Goal: Book appointment/travel/reservation

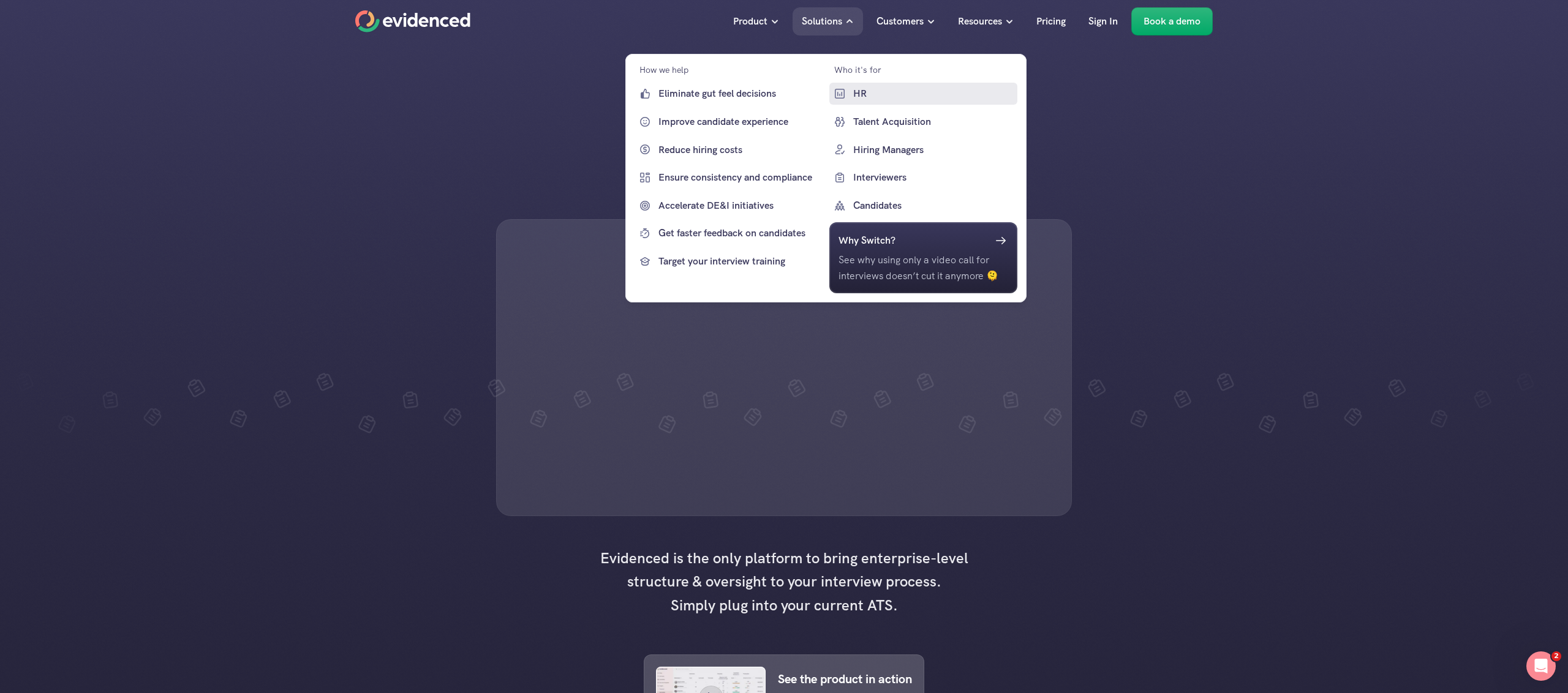
click at [870, 91] on p "HR" at bounding box center [933, 94] width 162 height 16
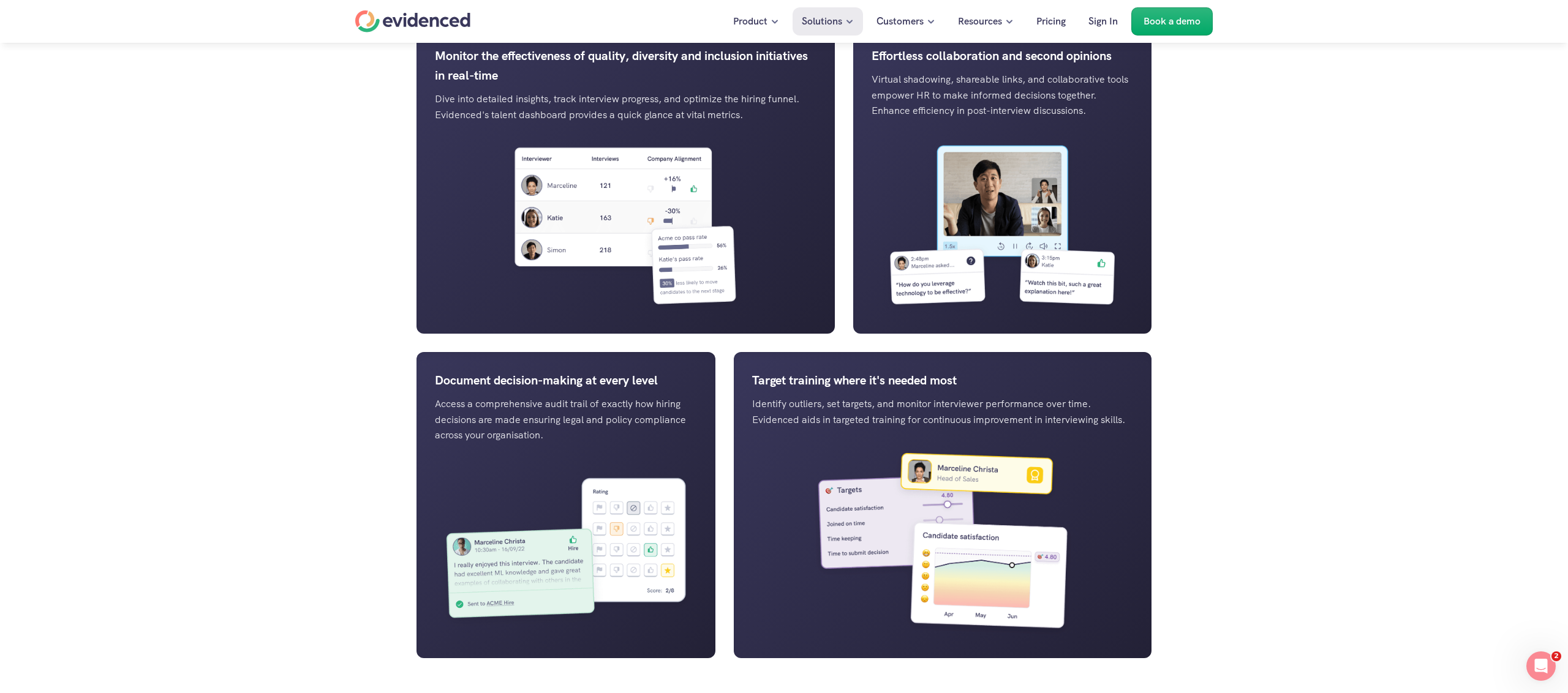
scroll to position [1505, 0]
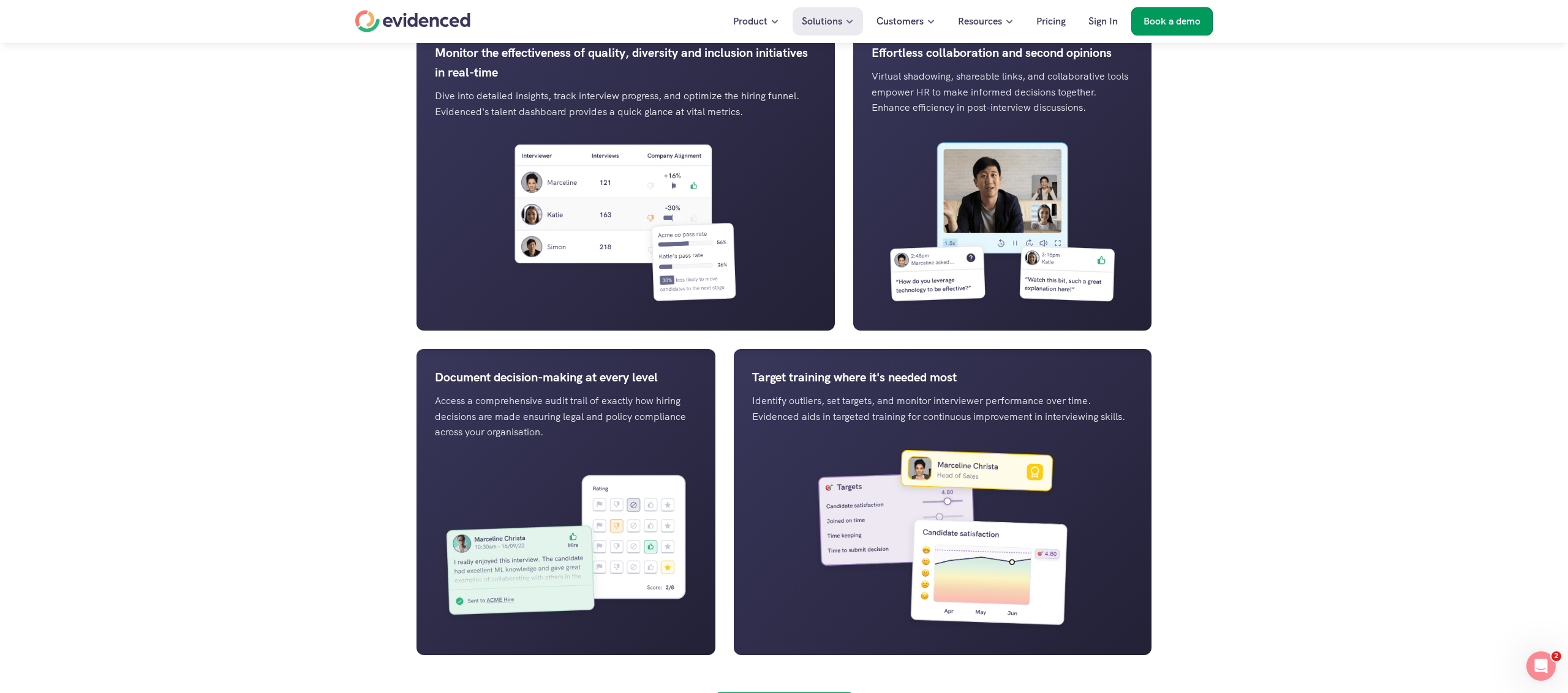
click at [1196, 20] on p "Book a demo" at bounding box center [1172, 21] width 57 height 16
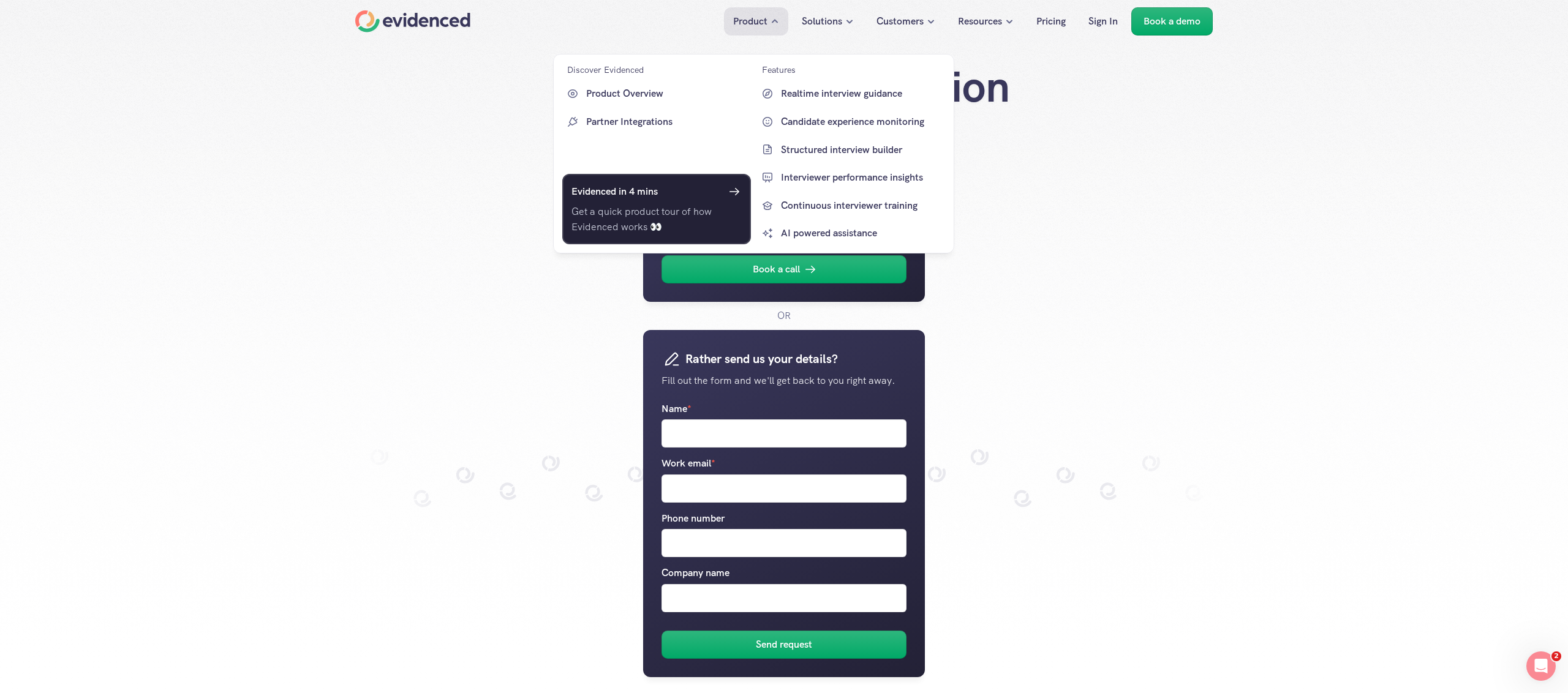
click at [689, 200] on div "Evidenced in 4 mins" at bounding box center [656, 191] width 170 height 18
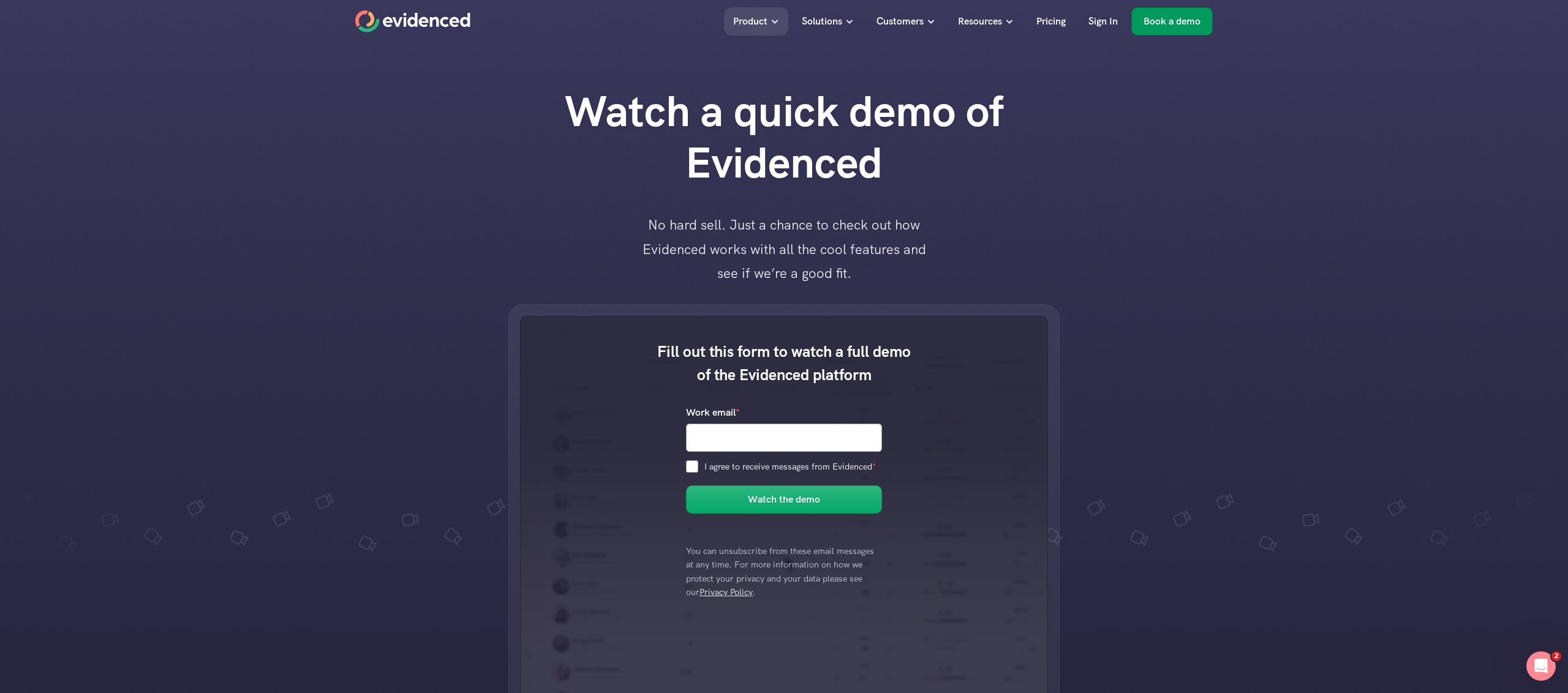
click at [1165, 24] on p "Book a demo" at bounding box center [1172, 21] width 57 height 16
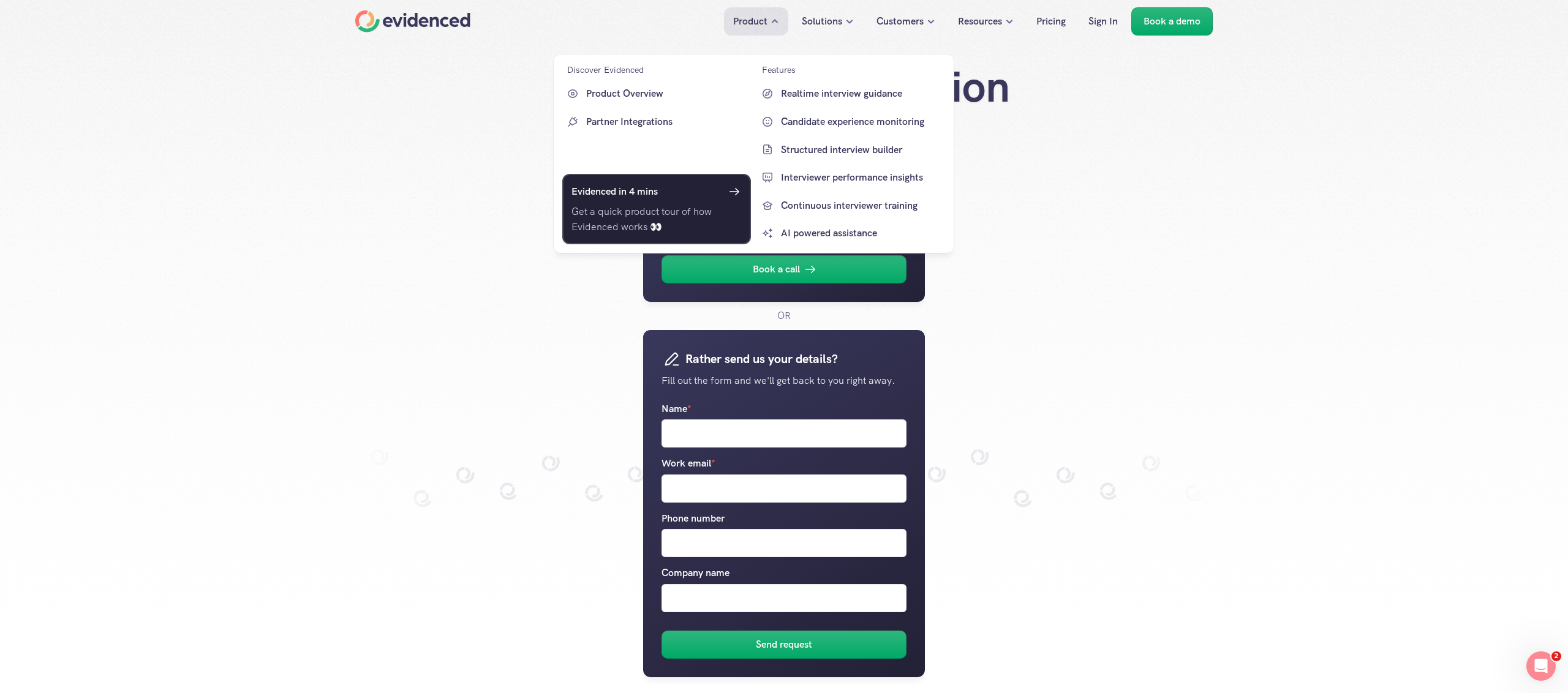
click at [658, 225] on p "Get a quick product tour of how Evidenced works 👀" at bounding box center [656, 219] width 170 height 31
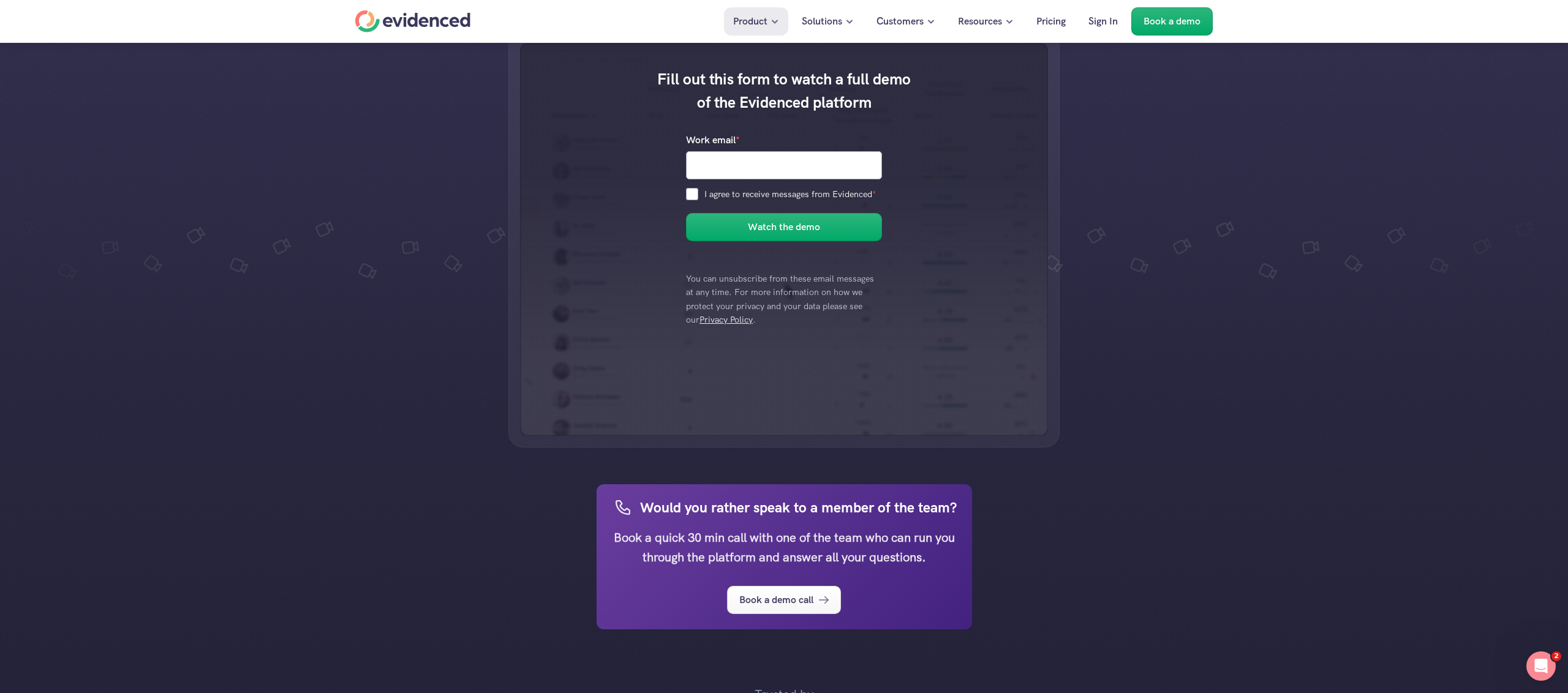
scroll to position [271, 0]
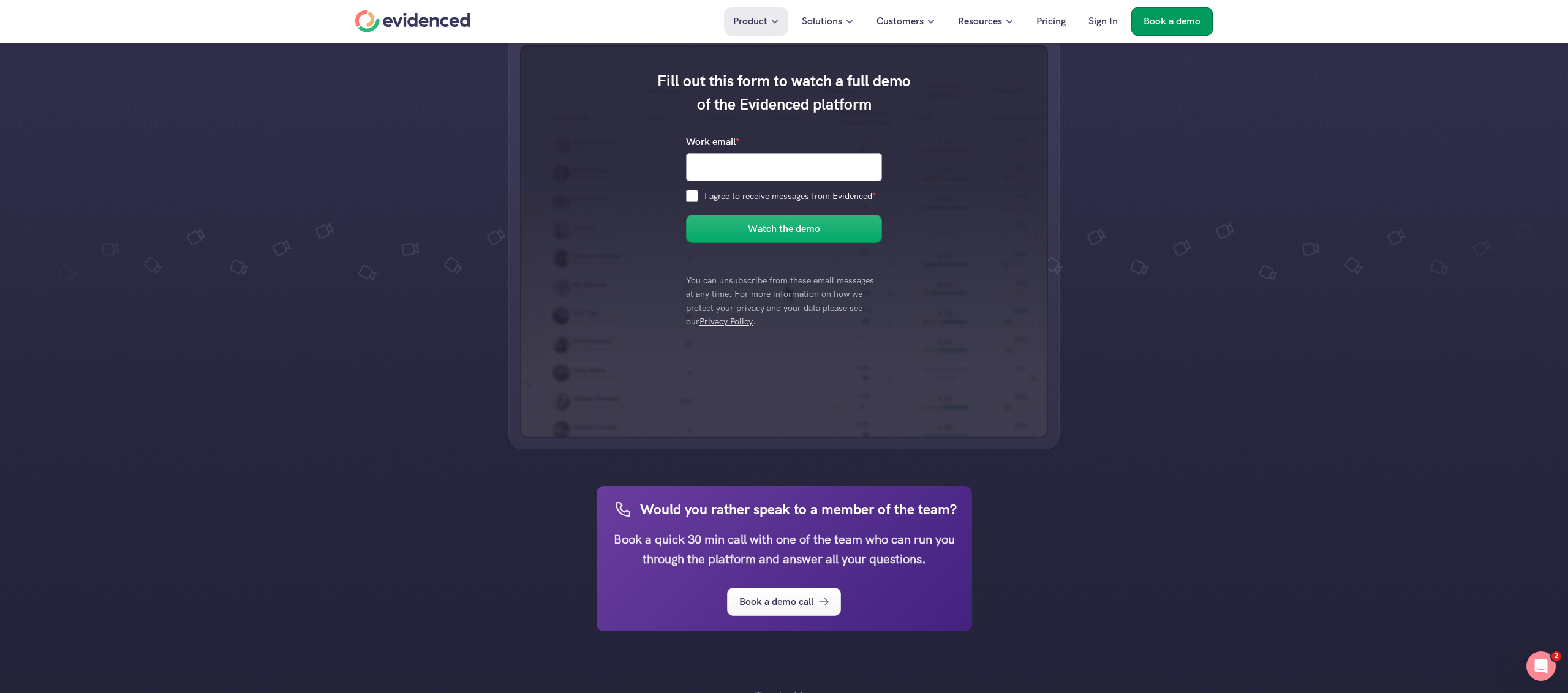
click at [1185, 30] on link "Book a demo" at bounding box center [1172, 22] width 81 height 28
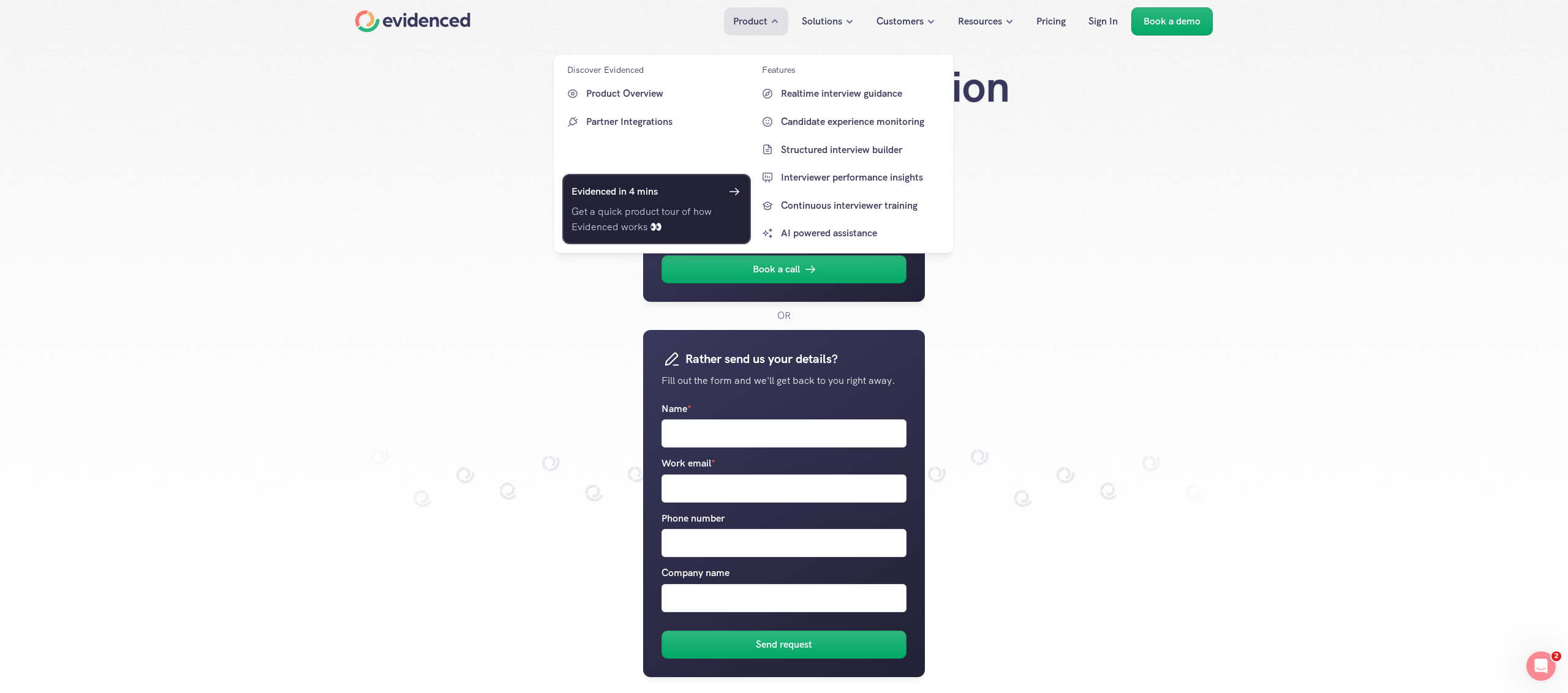
click at [702, 195] on div "Evidenced in 4 mins" at bounding box center [656, 191] width 170 height 18
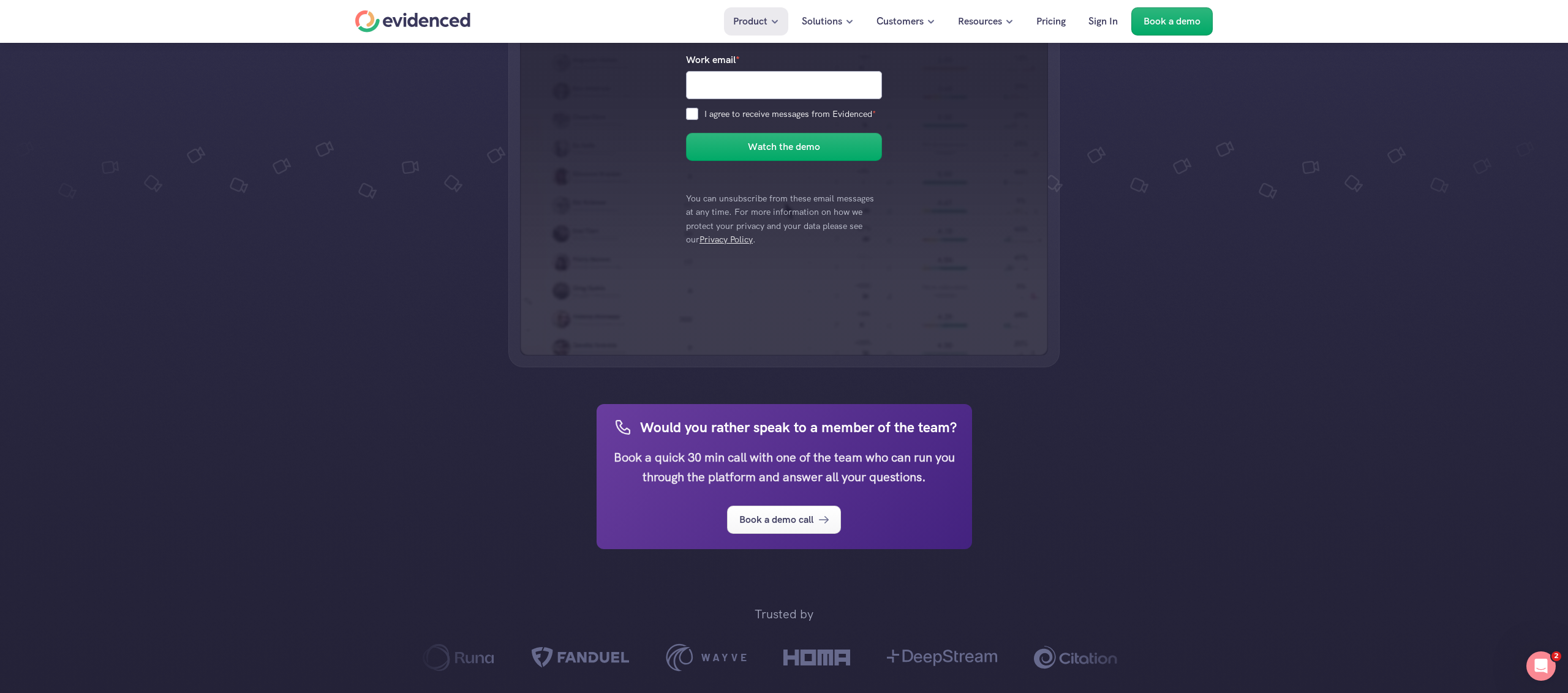
scroll to position [361, 0]
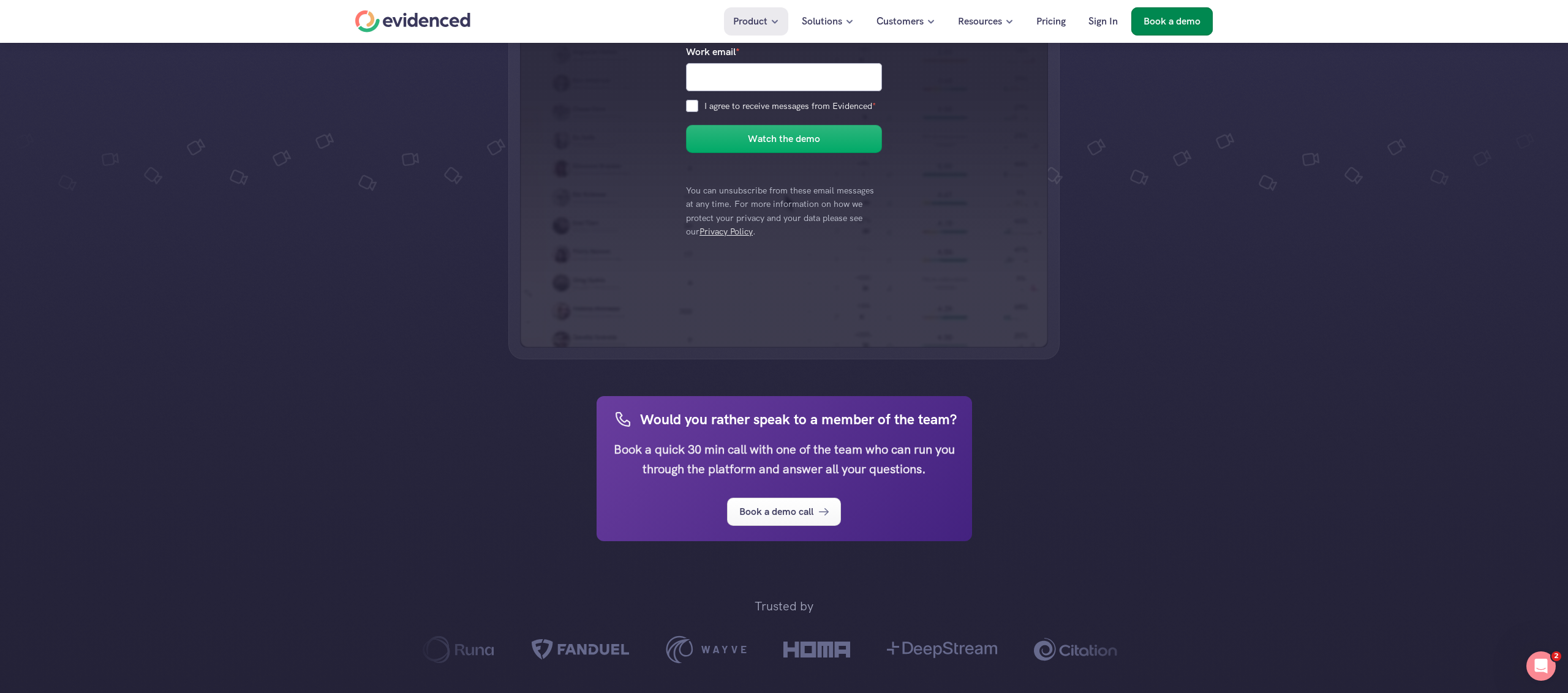
click at [1179, 21] on p "Book a demo" at bounding box center [1172, 21] width 57 height 16
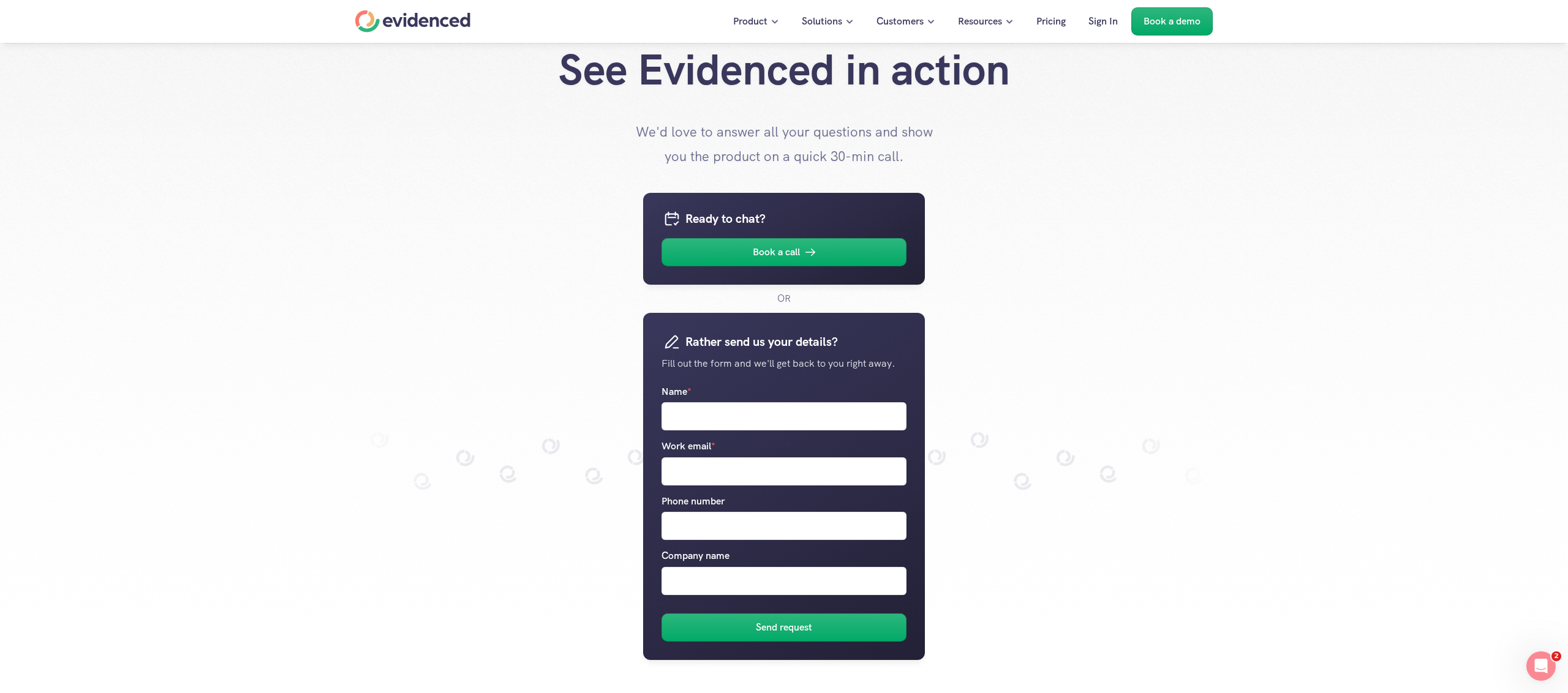
scroll to position [18, 0]
